Goal: Task Accomplishment & Management: Use online tool/utility

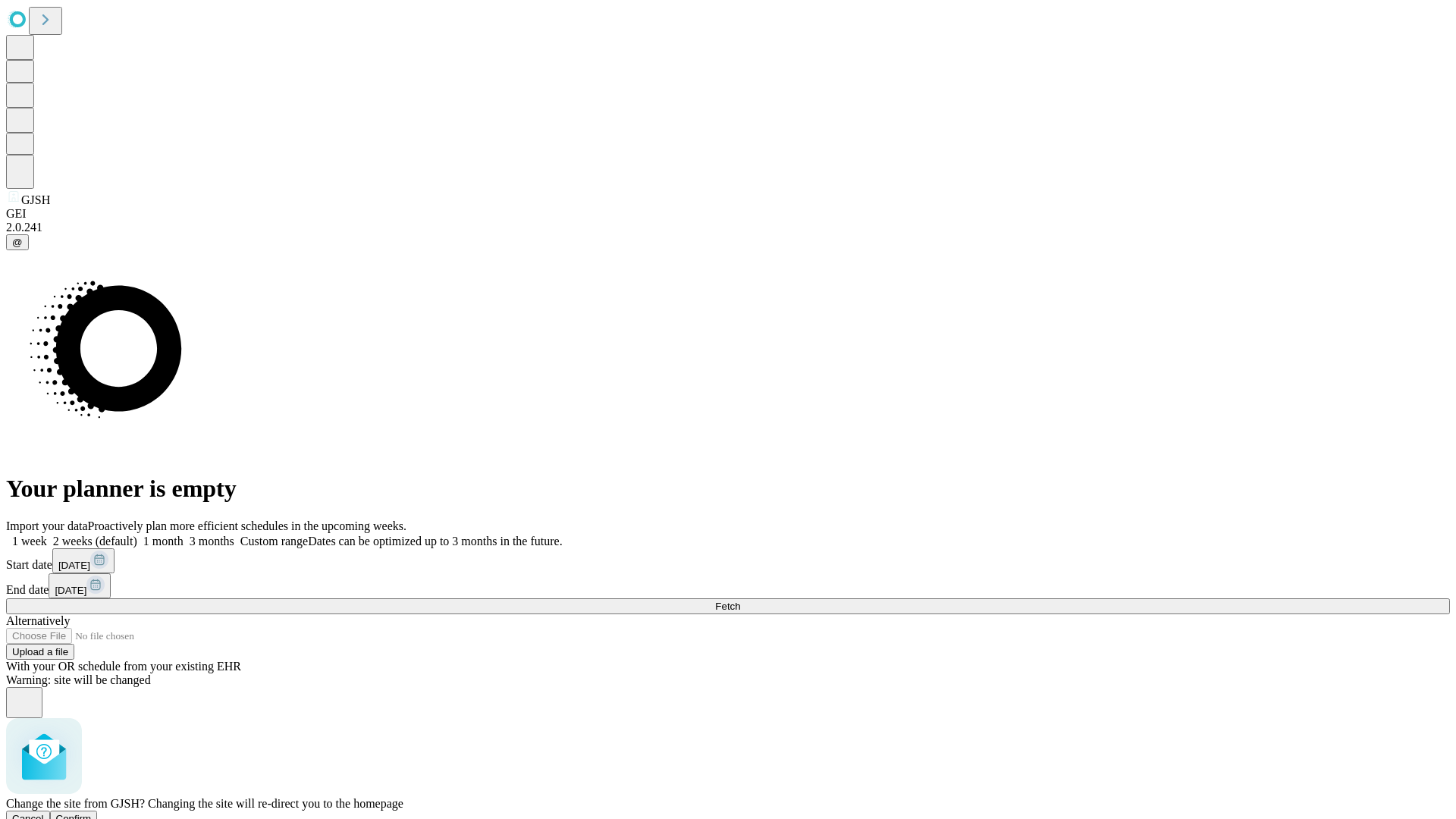
click at [92, 813] on span "Confirm" at bounding box center [74, 818] width 36 height 12
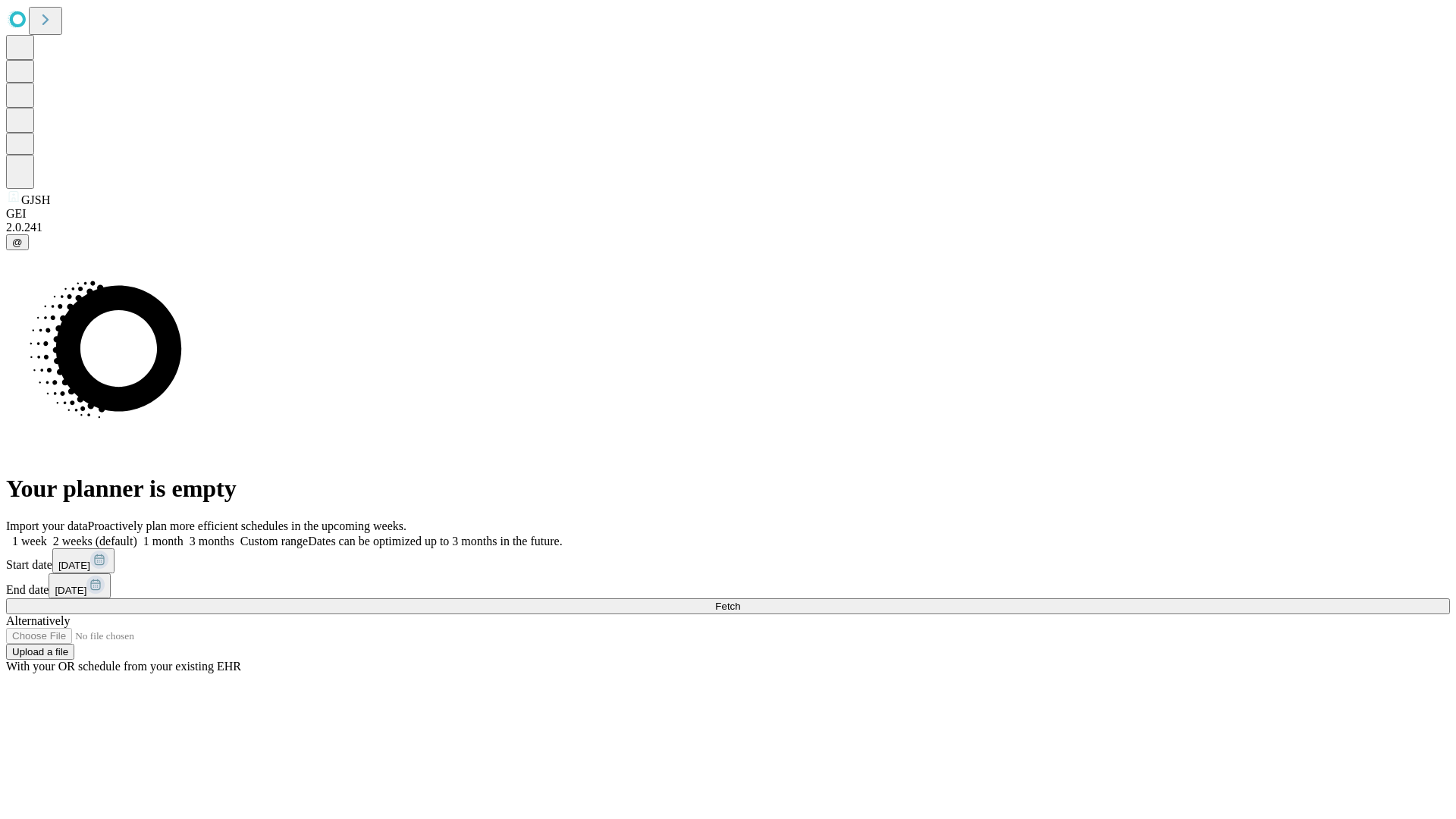
click at [47, 535] on label "1 week" at bounding box center [27, 541] width 41 height 13
click at [740, 600] on span "Fetch" at bounding box center [727, 605] width 25 height 12
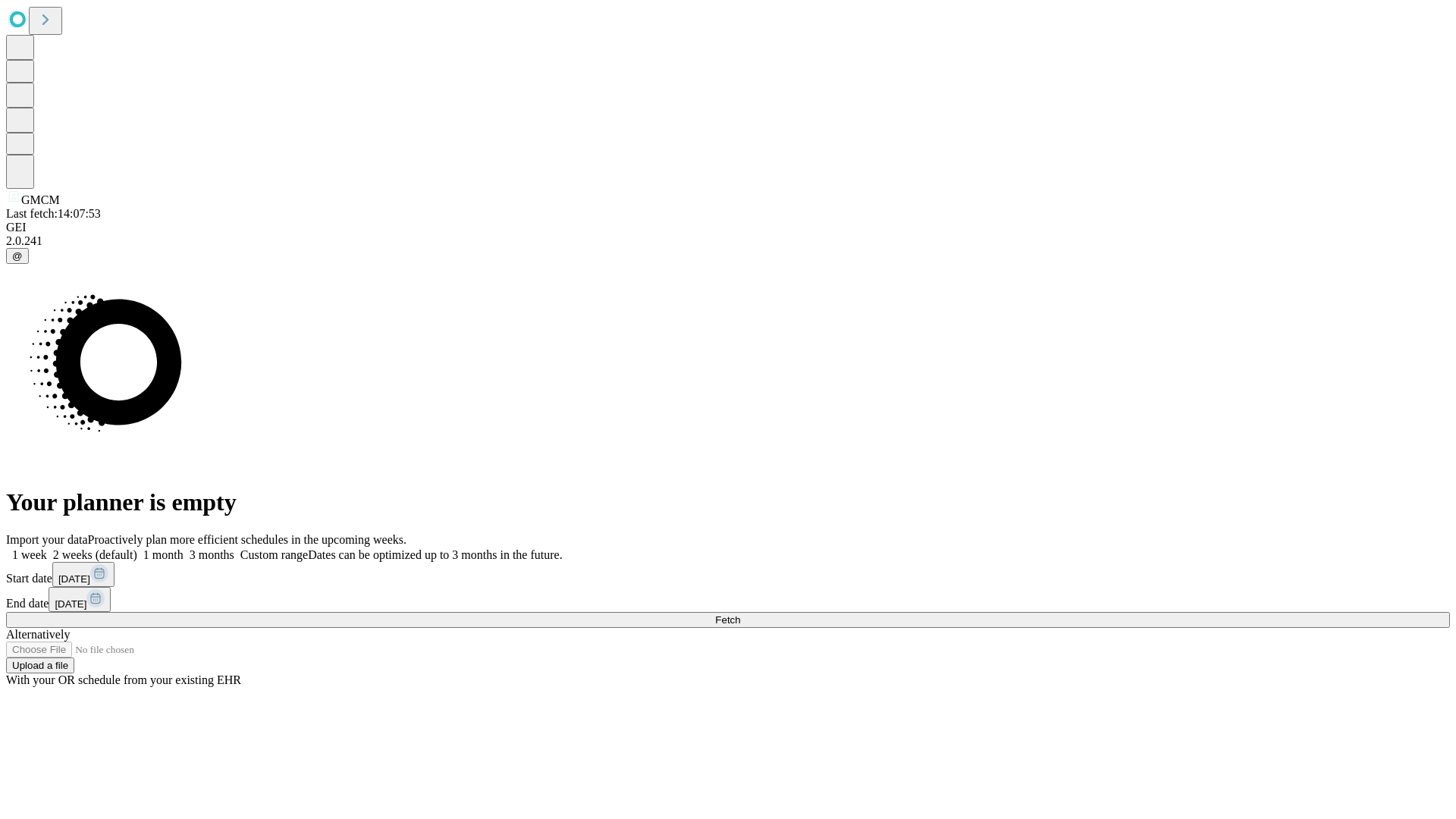
click at [47, 548] on label "1 week" at bounding box center [27, 554] width 41 height 13
click at [740, 614] on span "Fetch" at bounding box center [727, 620] width 25 height 12
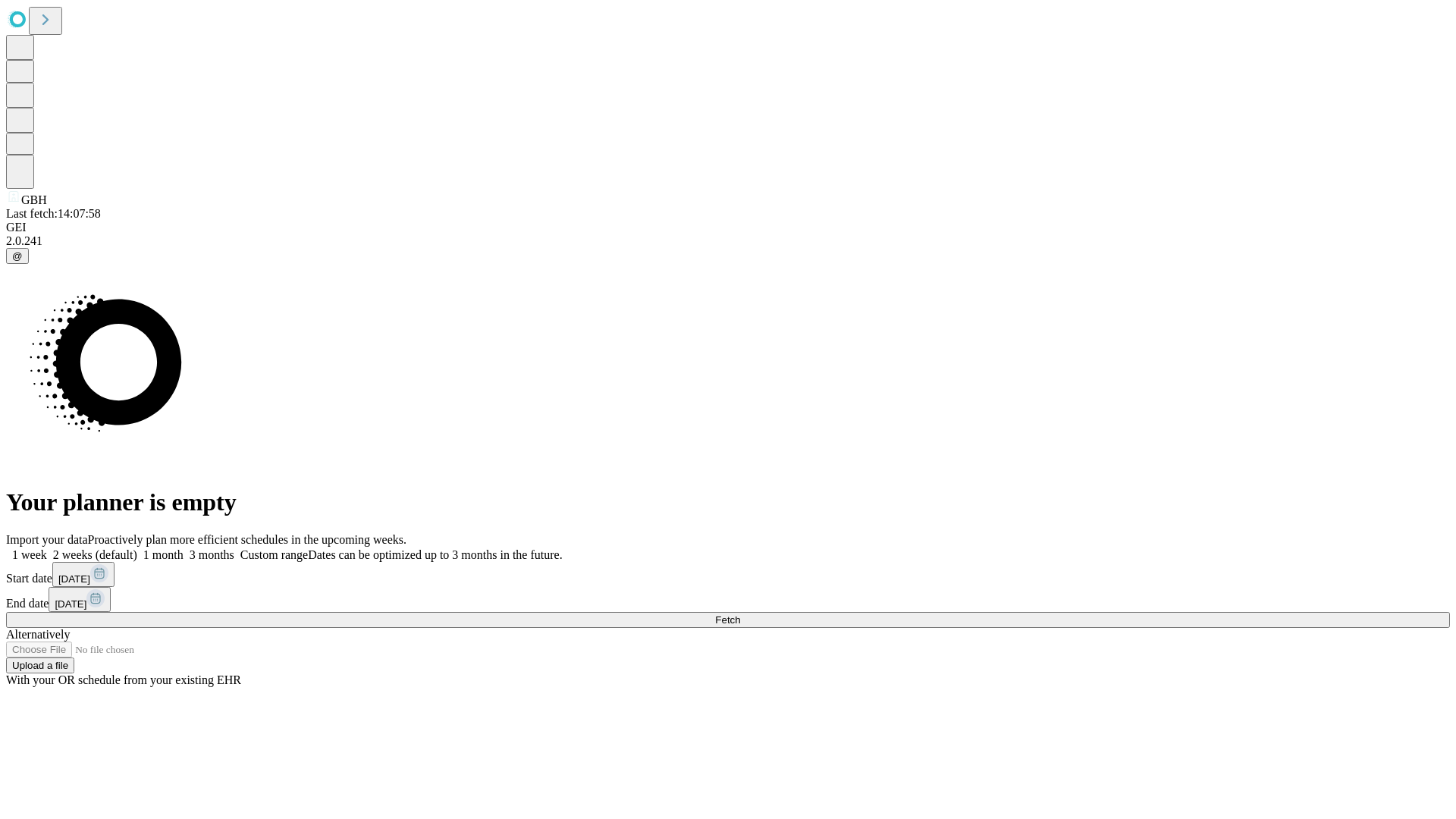
click at [47, 548] on label "1 week" at bounding box center [27, 554] width 41 height 13
click at [740, 614] on span "Fetch" at bounding box center [727, 620] width 25 height 12
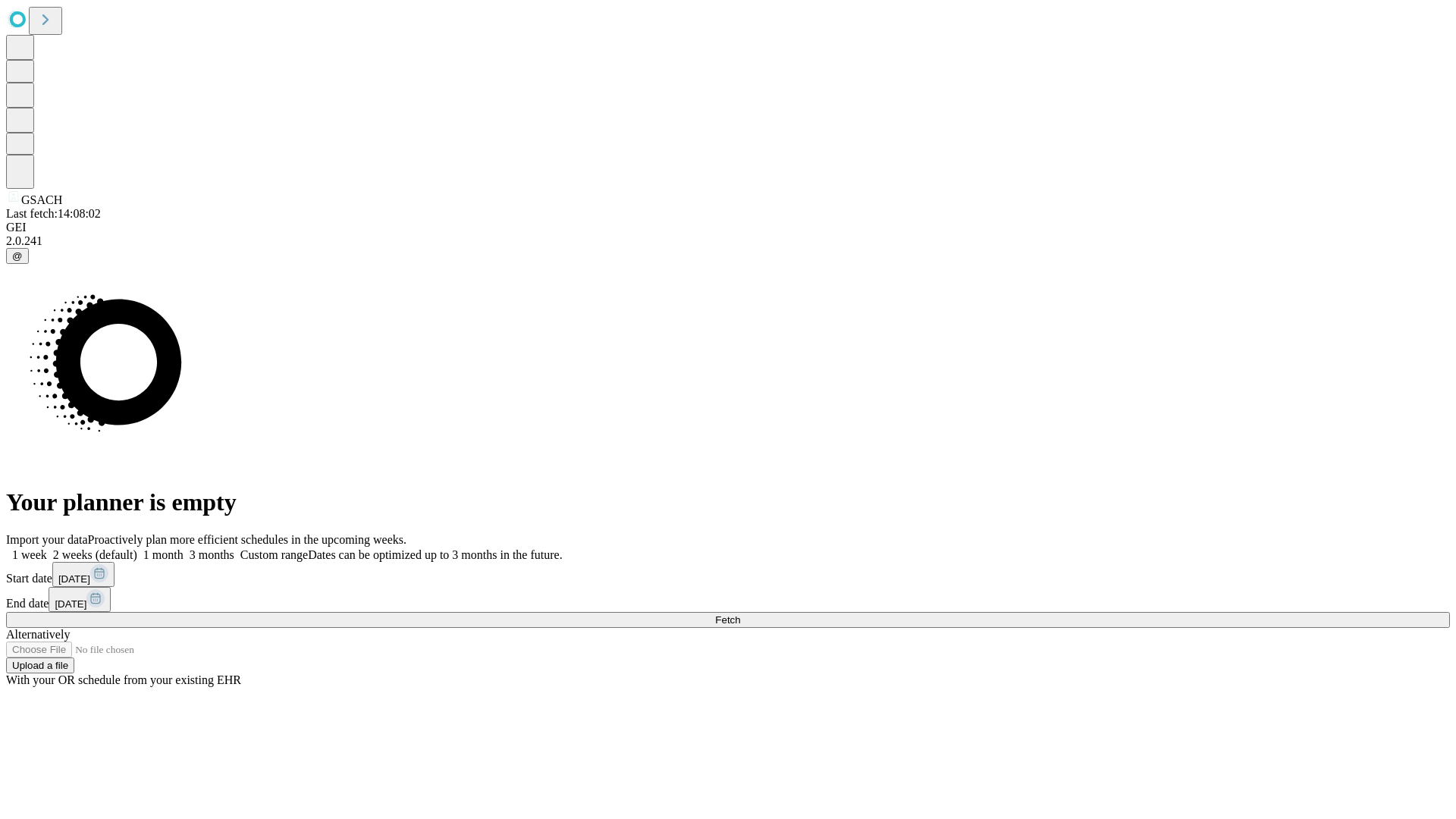
click at [47, 548] on label "1 week" at bounding box center [27, 554] width 41 height 13
click at [740, 614] on span "Fetch" at bounding box center [727, 620] width 25 height 12
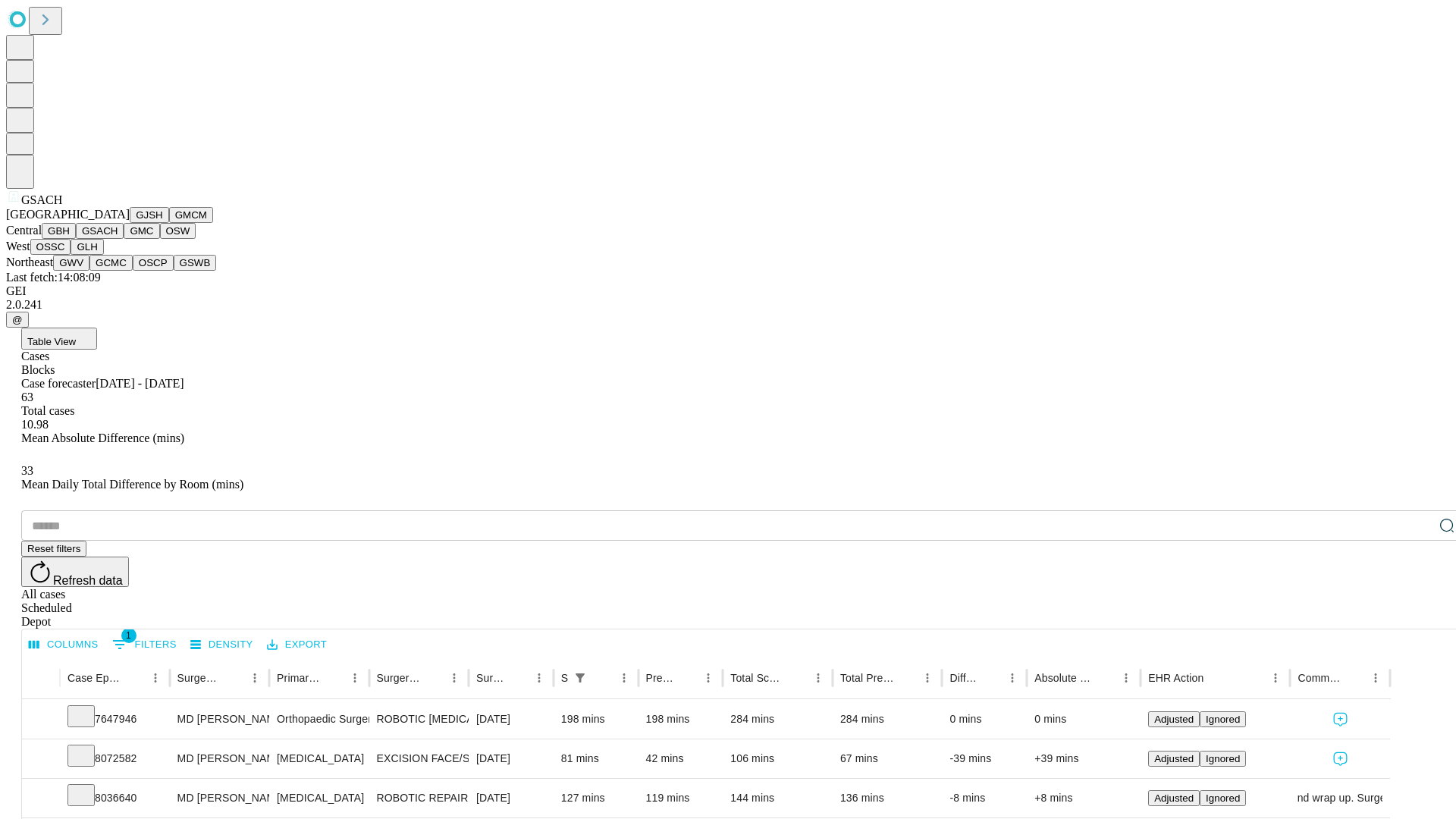
click at [124, 238] on button "GMC" at bounding box center [142, 231] width 36 height 16
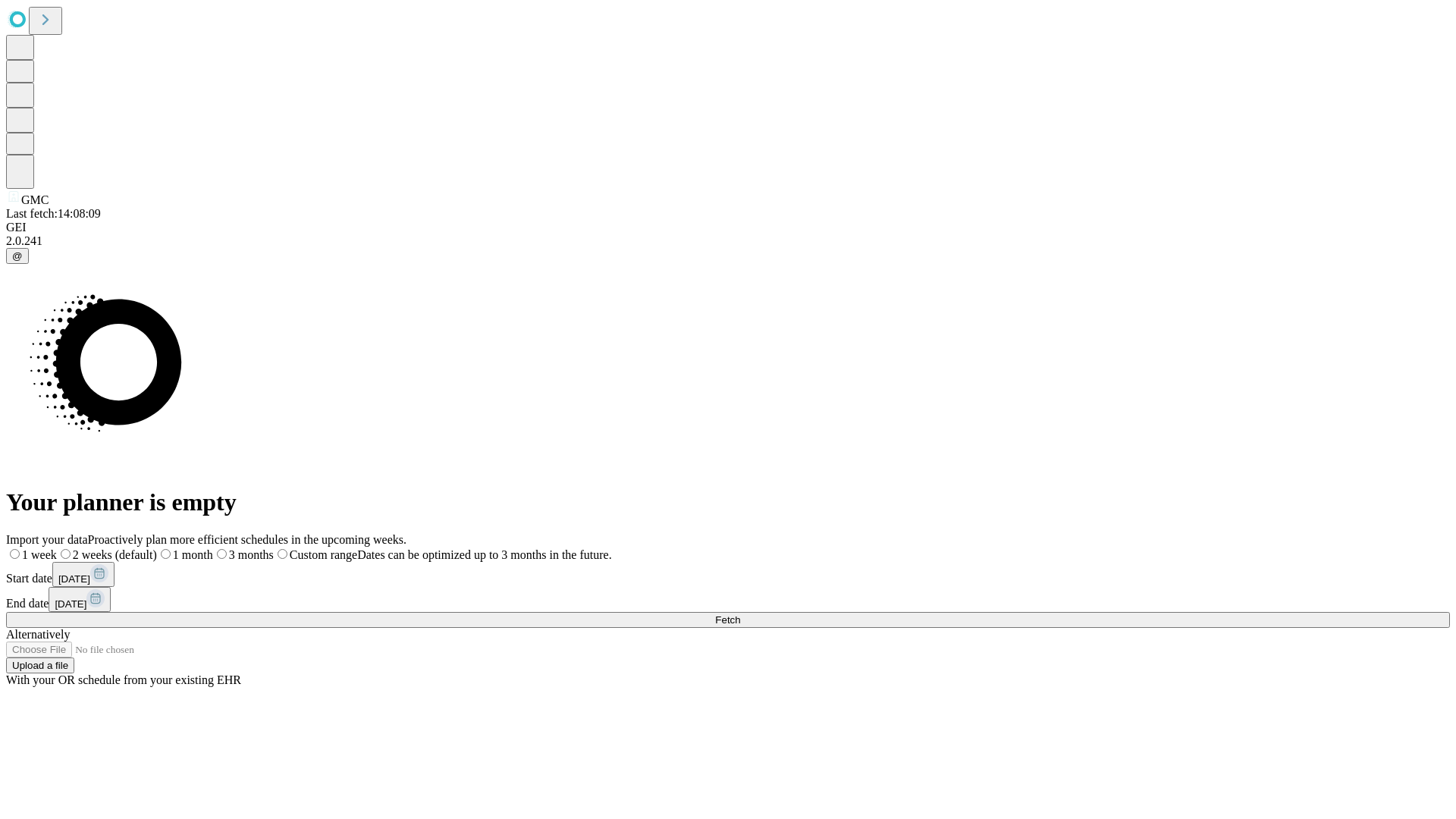
click at [57, 548] on label "1 week" at bounding box center [31, 554] width 51 height 13
click at [740, 614] on span "Fetch" at bounding box center [727, 620] width 25 height 12
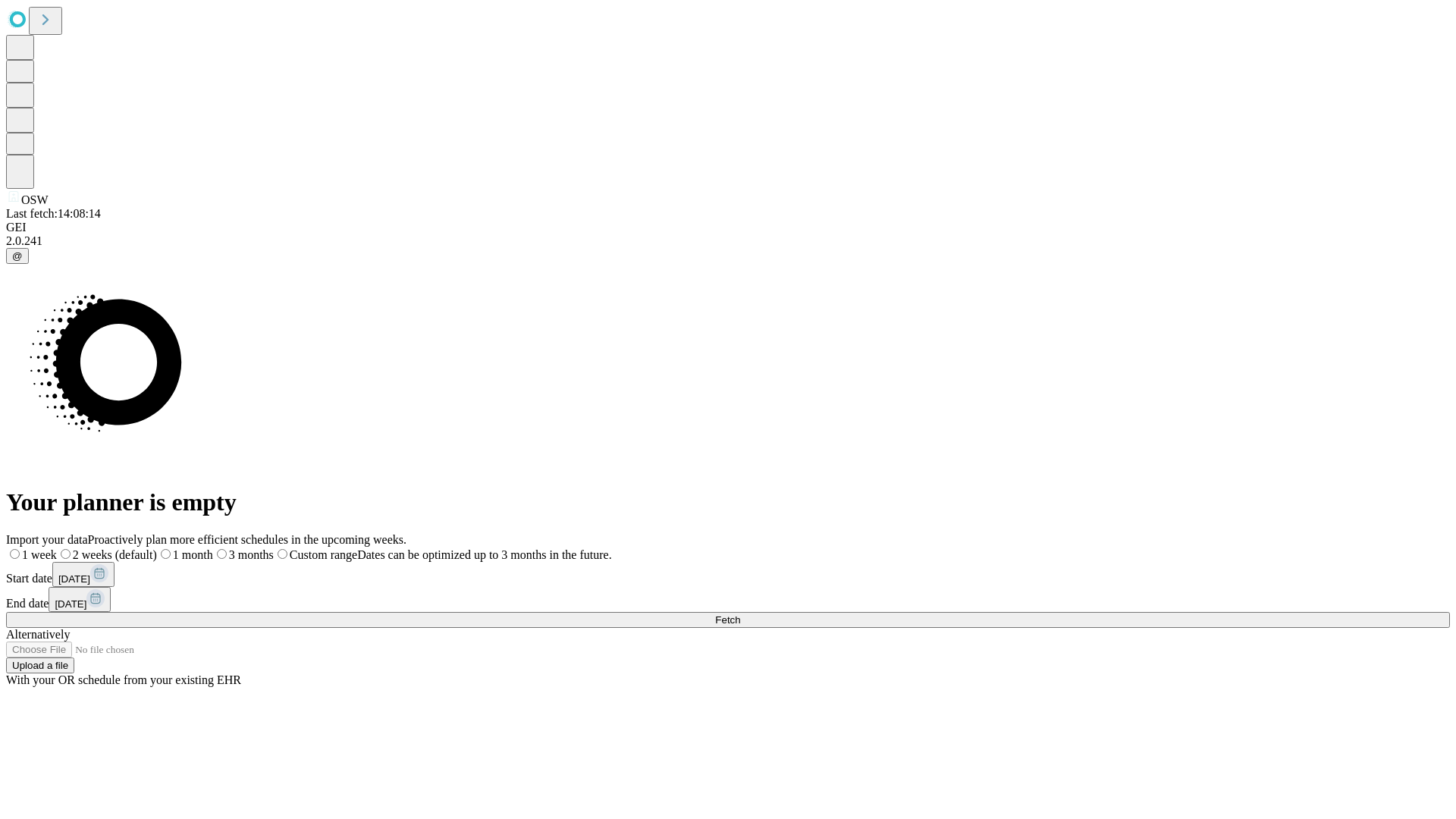
click at [57, 548] on label "1 week" at bounding box center [31, 554] width 51 height 13
click at [740, 614] on span "Fetch" at bounding box center [727, 620] width 25 height 12
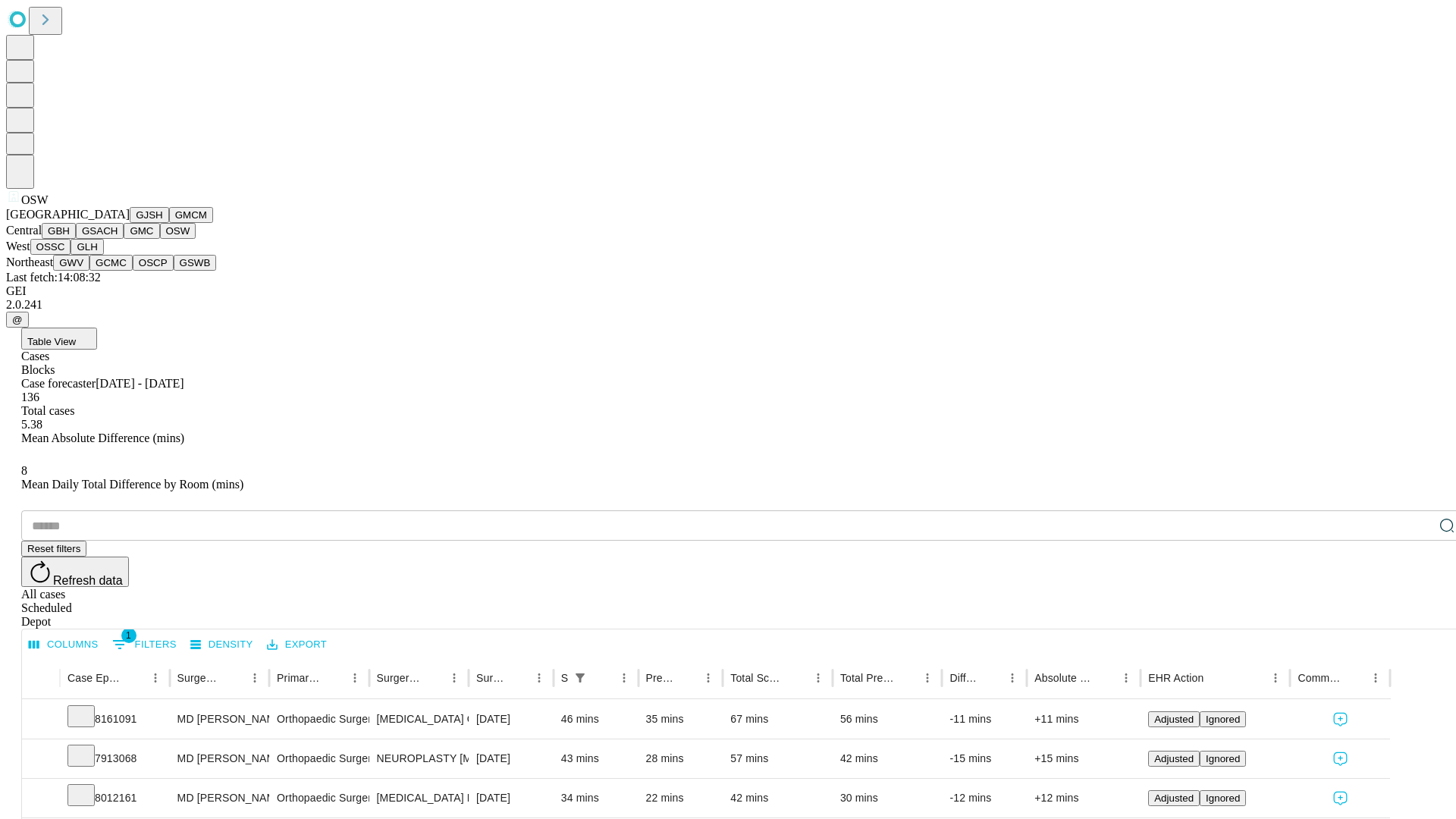
click at [71, 255] on button "OSSC" at bounding box center [51, 246] width 41 height 16
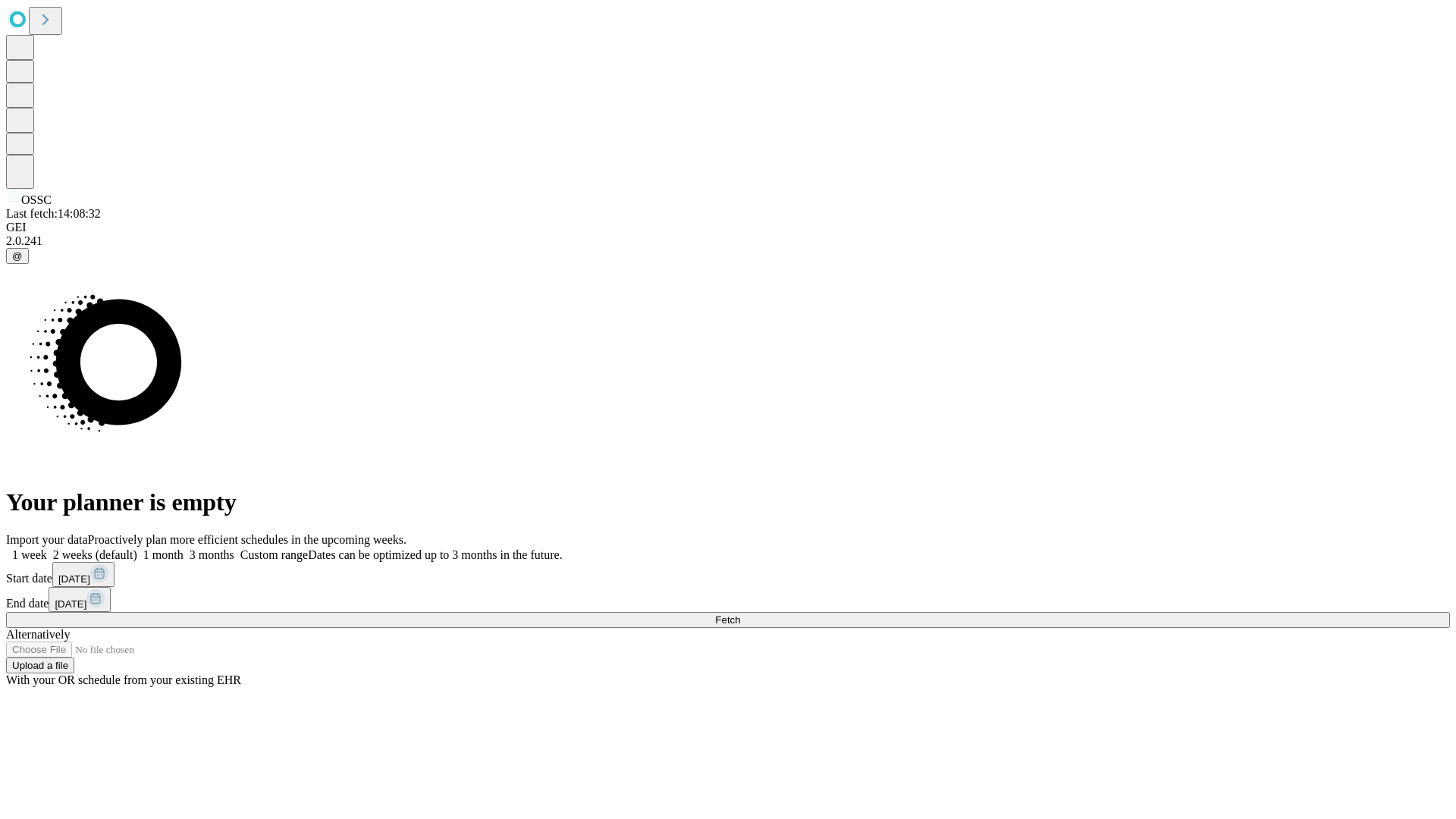
click at [47, 548] on label "1 week" at bounding box center [27, 554] width 41 height 13
click at [740, 614] on span "Fetch" at bounding box center [727, 620] width 25 height 12
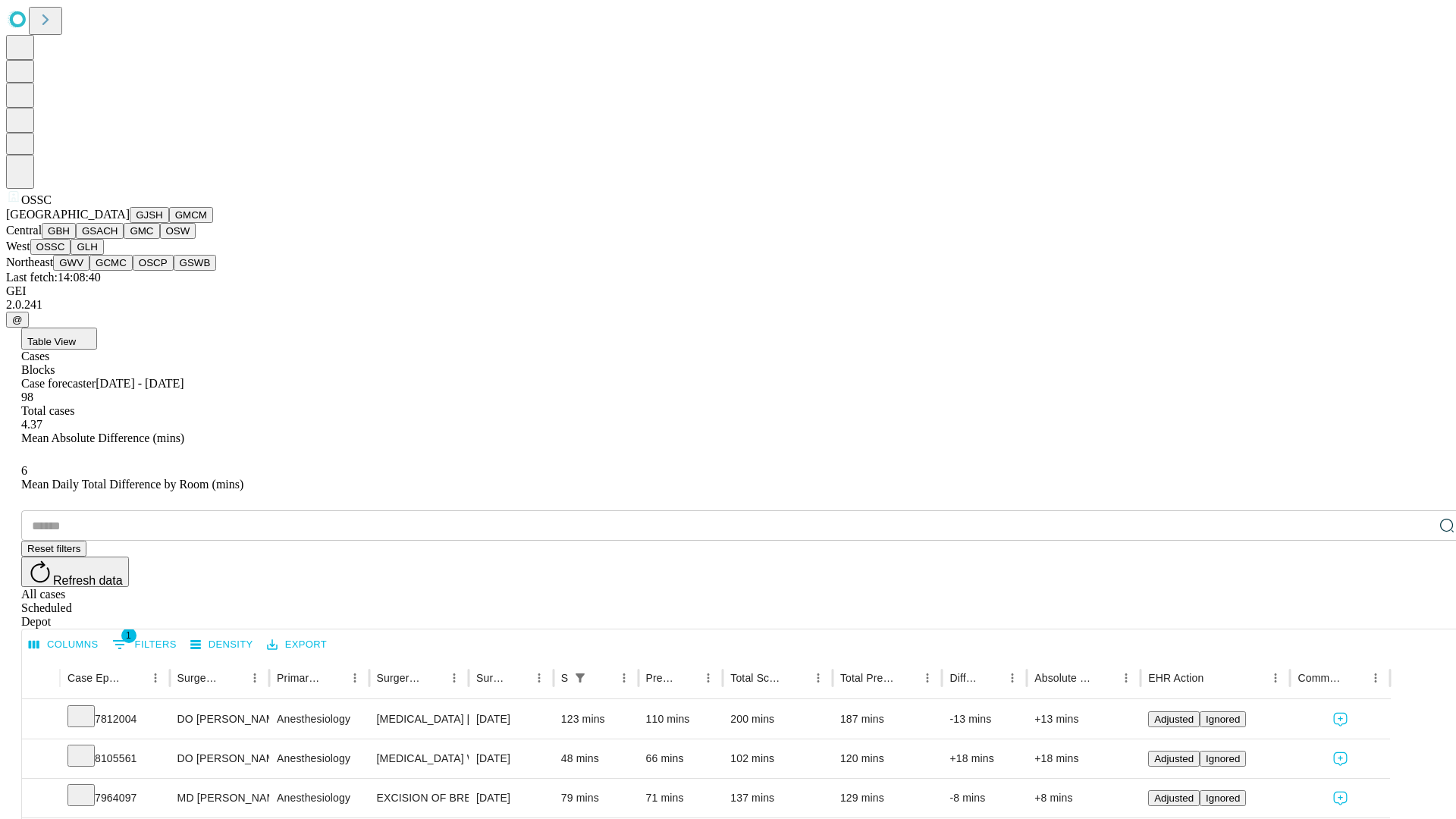
click at [103, 255] on button "GLH" at bounding box center [87, 246] width 33 height 16
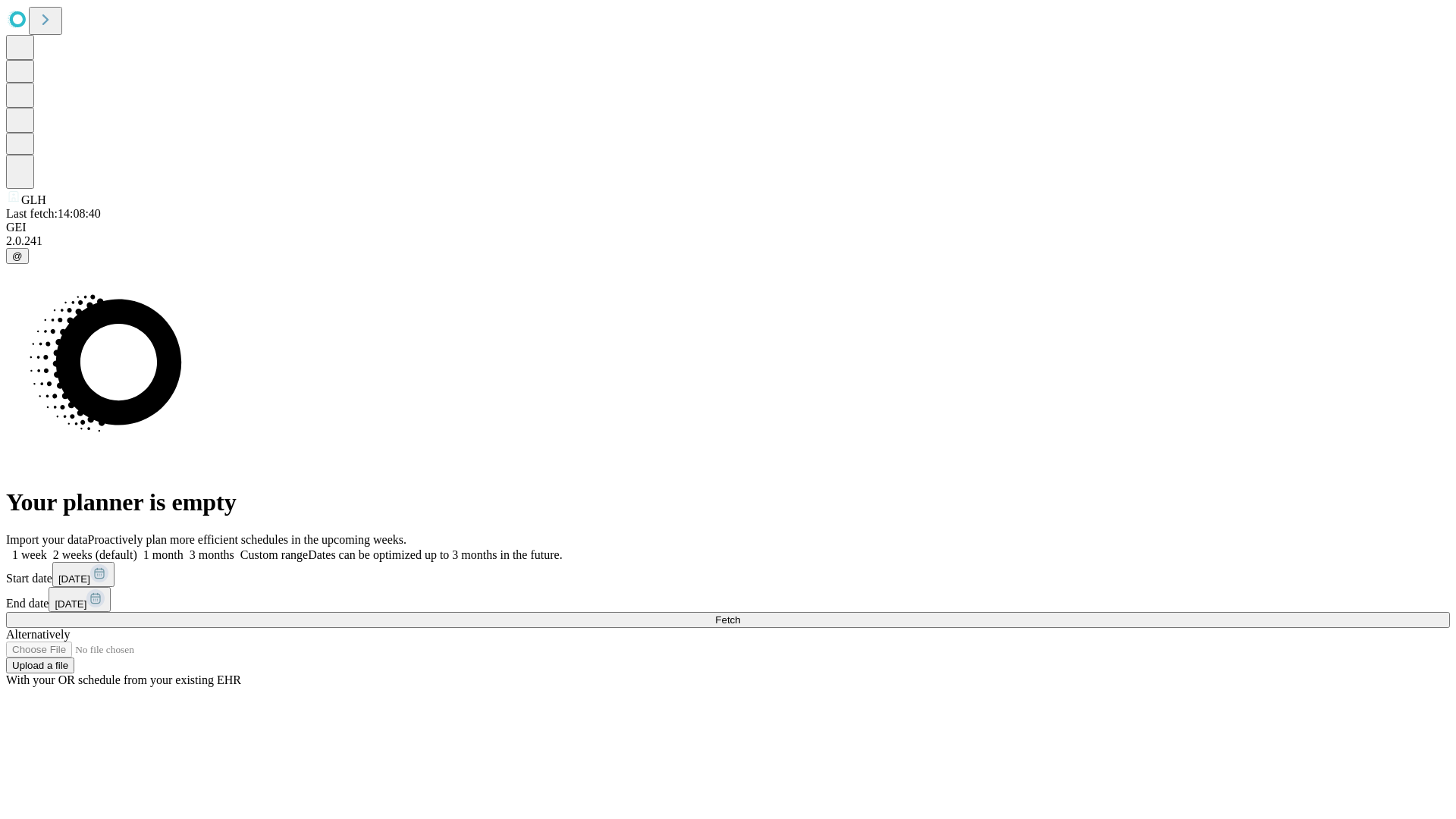
click at [47, 548] on label "1 week" at bounding box center [27, 554] width 41 height 13
click at [740, 614] on span "Fetch" at bounding box center [727, 620] width 25 height 12
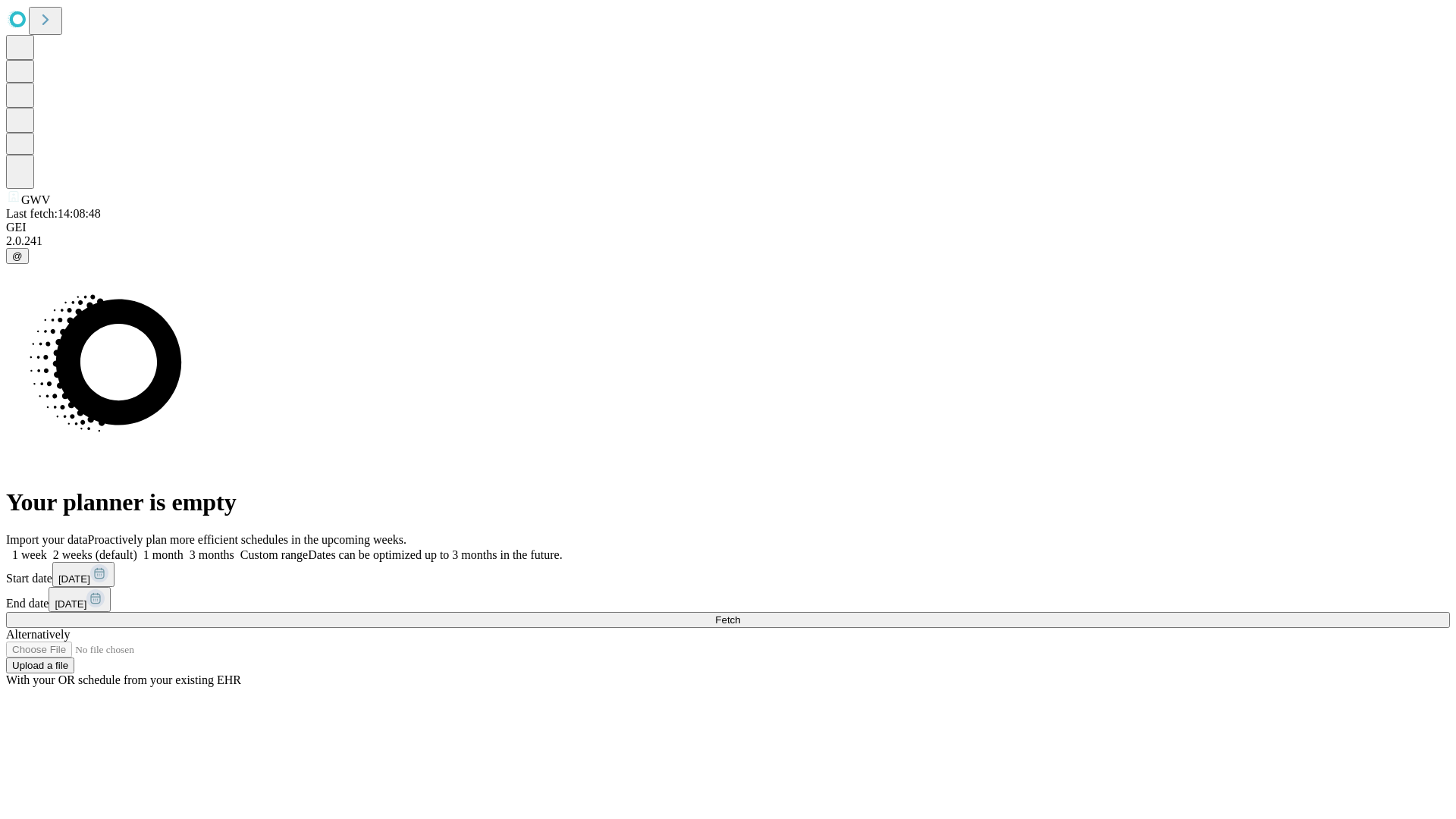
click at [740, 614] on span "Fetch" at bounding box center [727, 620] width 25 height 12
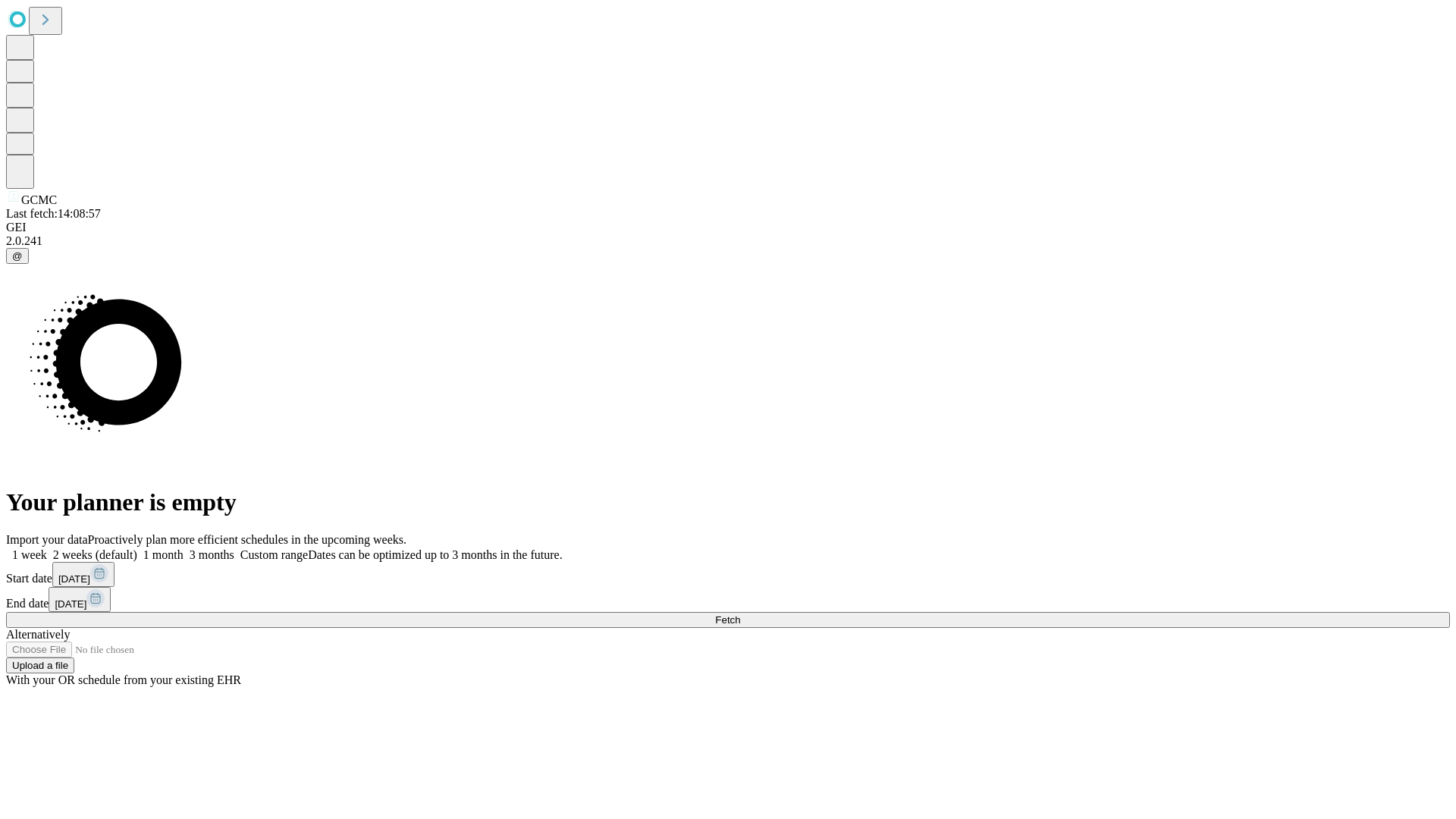
click at [47, 548] on label "1 week" at bounding box center [27, 554] width 41 height 13
click at [740, 614] on span "Fetch" at bounding box center [727, 620] width 25 height 12
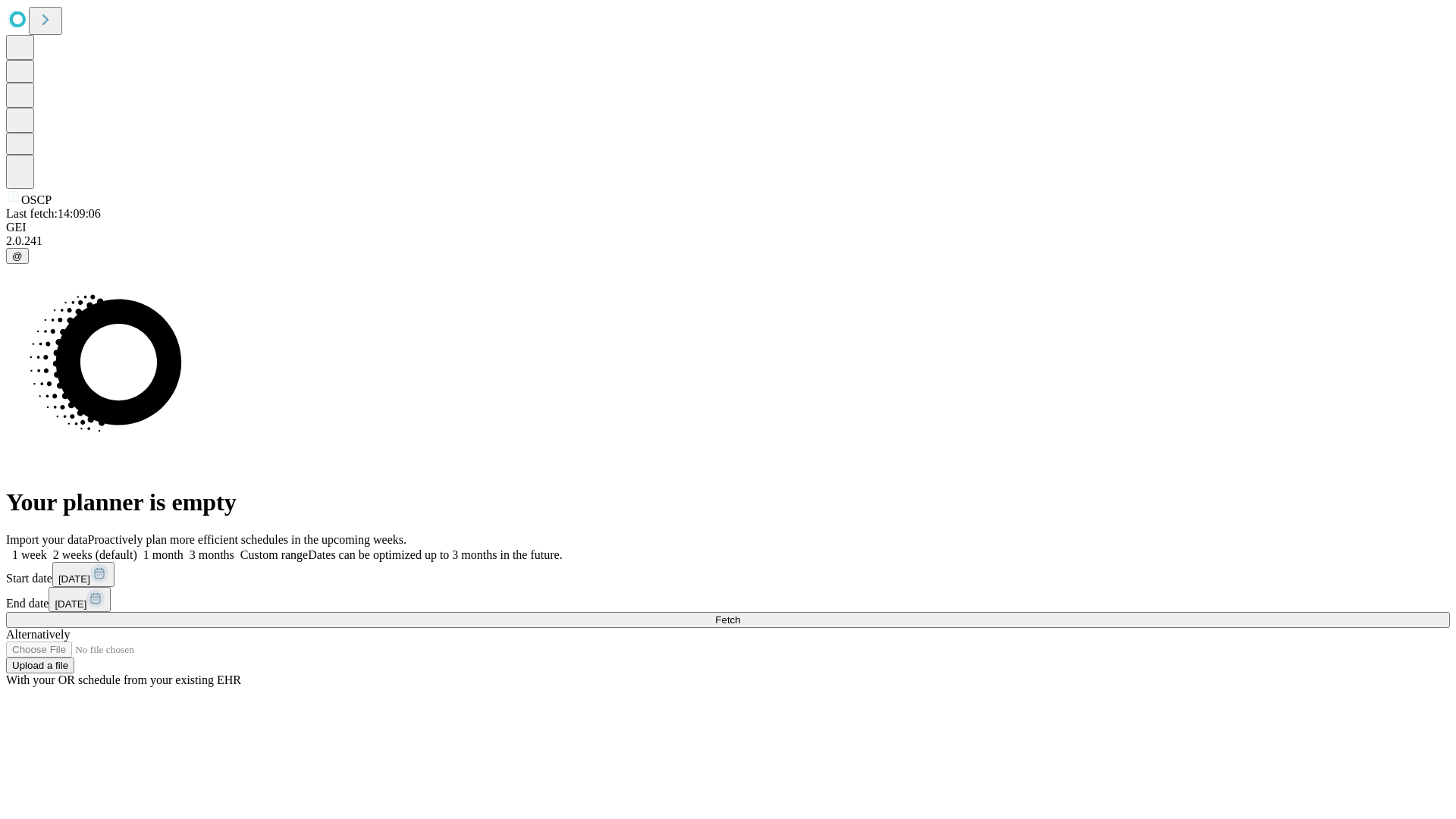
click at [47, 548] on label "1 week" at bounding box center [27, 554] width 41 height 13
click at [740, 614] on span "Fetch" at bounding box center [727, 620] width 25 height 12
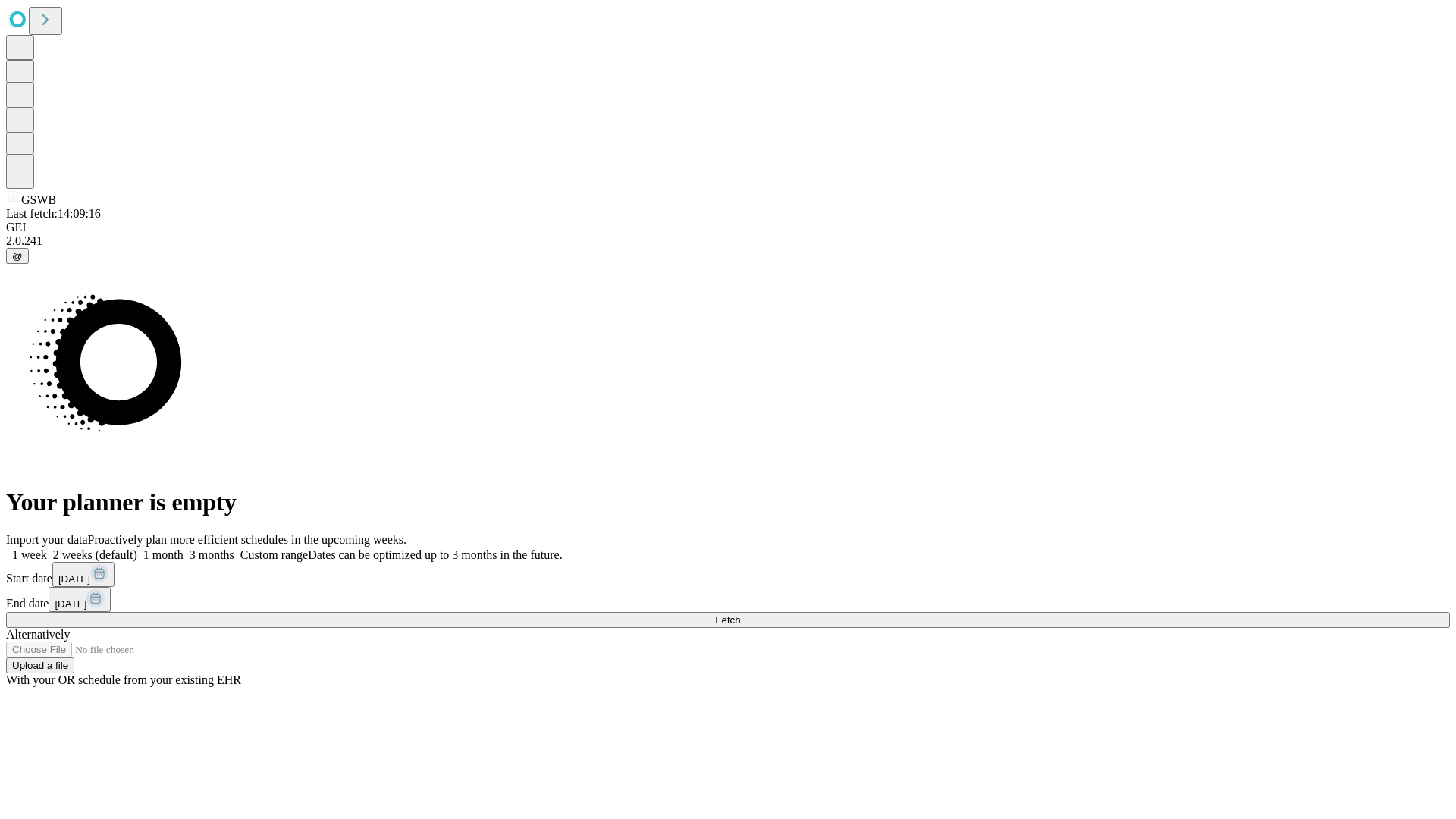
click at [47, 548] on label "1 week" at bounding box center [27, 554] width 41 height 13
click at [740, 614] on span "Fetch" at bounding box center [727, 620] width 25 height 12
